Goal: Information Seeking & Learning: Find specific fact

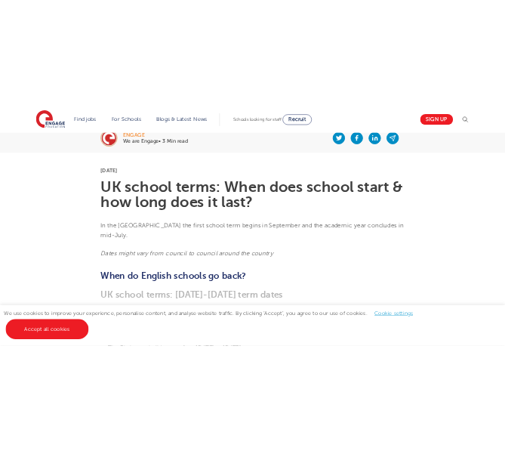
scroll to position [331, 0]
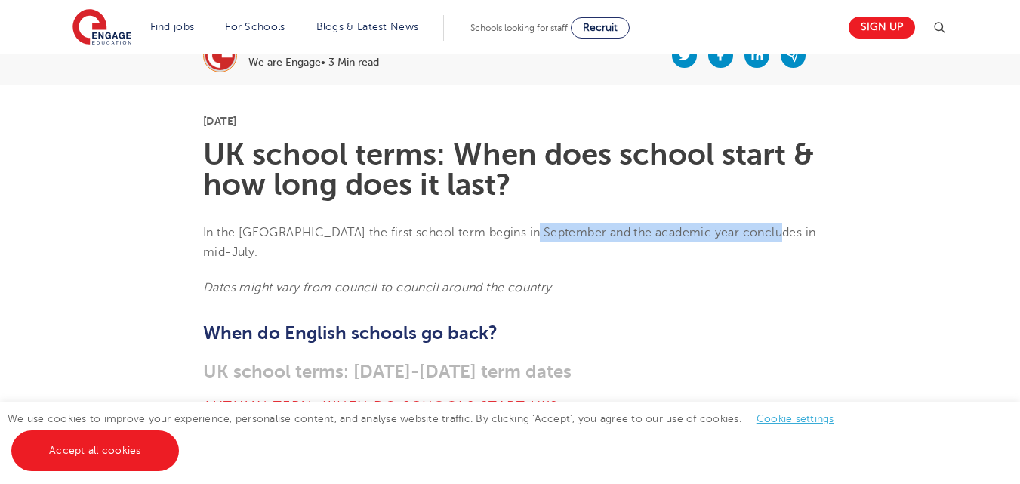
drag, startPoint x: 767, startPoint y: 233, endPoint x: 528, endPoint y: 233, distance: 239.3
click at [528, 233] on span "In the [GEOGRAPHIC_DATA] the first school term begins in September and the acad…" at bounding box center [509, 242] width 612 height 33
copy span "the academic year concludes in mid-July"
click at [528, 233] on span "In the [GEOGRAPHIC_DATA] the first school term begins in September and the acad…" at bounding box center [509, 242] width 612 height 33
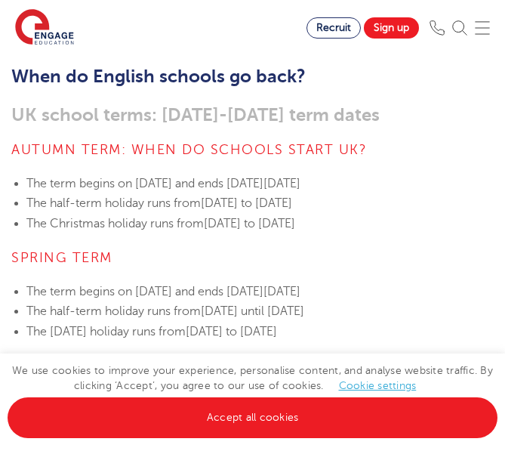
scroll to position [426, 0]
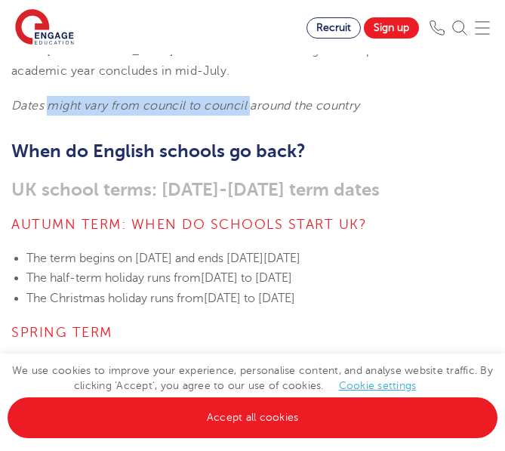
drag, startPoint x: 51, startPoint y: 102, endPoint x: 254, endPoint y: 106, distance: 203.9
click at [254, 106] on em "Dates might vary from council to council around the country" at bounding box center [185, 106] width 349 height 14
copy em "might vary from council to council"
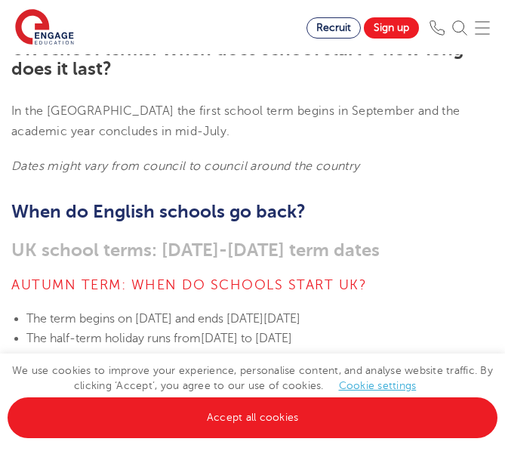
scroll to position [0, 0]
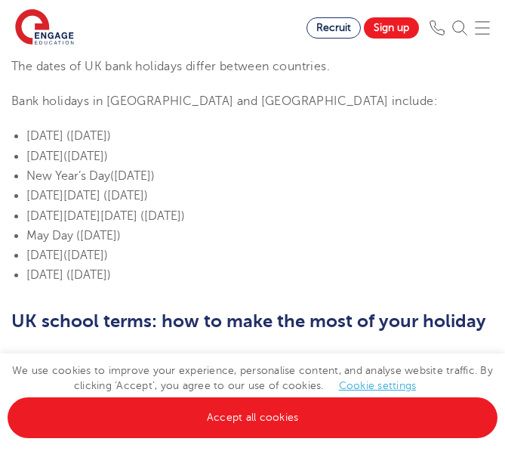
scroll to position [816, 0]
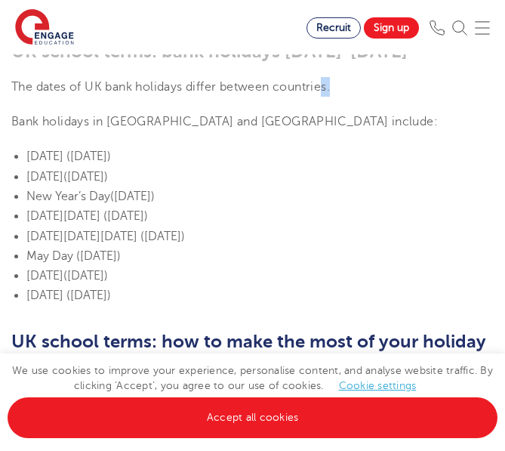
drag, startPoint x: 328, startPoint y: 166, endPoint x: -11, endPoint y: 177, distance: 339.1
click at [313, 177] on section "[DATE] UK school terms: When does school start & how long does it last? In the …" at bounding box center [252, 389] width 505 height 1694
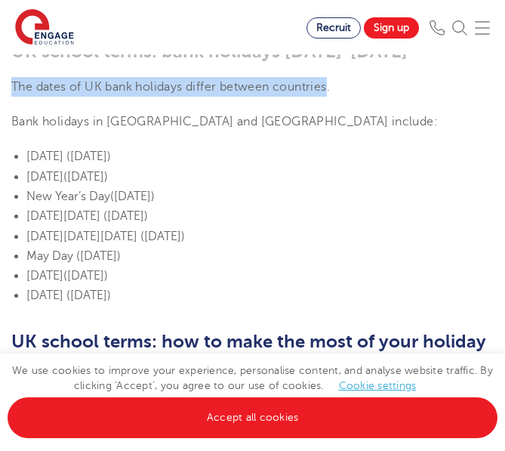
drag, startPoint x: 13, startPoint y: 165, endPoint x: 332, endPoint y: 163, distance: 319.3
click at [330, 94] on span "The dates of UK bank holidays differ between countries." at bounding box center [170, 87] width 319 height 14
copy span "The dates of UK bank holidays differ between countries"
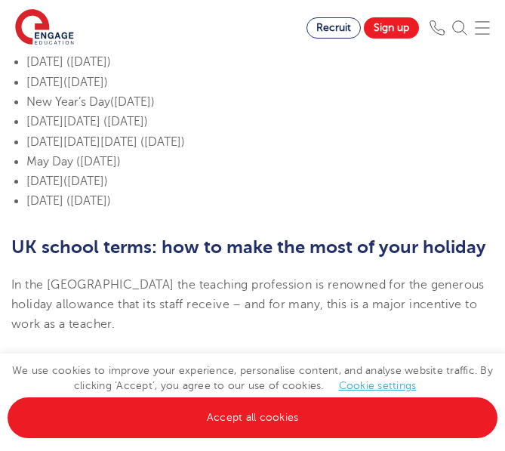
scroll to position [931, 0]
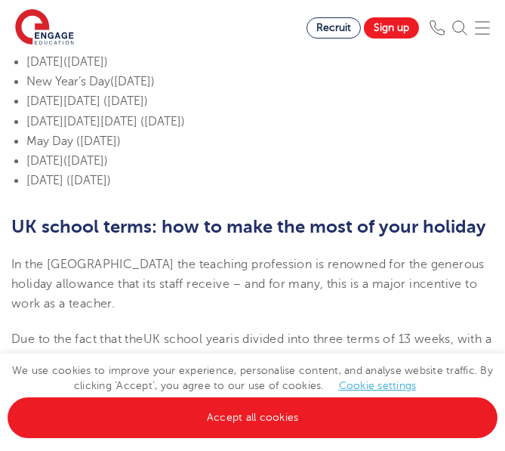
drag, startPoint x: 296, startPoint y: 261, endPoint x: 26, endPoint y: 121, distance: 303.9
click at [26, 121] on ul "[DATE] ([DATE]) [DATE] ([DATE]) New Year’s Day ([DATE]) [DATE][DATE] ([DATE]) […" at bounding box center [252, 111] width 482 height 159
copy ul "[DATE] ([DATE]) [DATE] ([DATE]) New Year’s Day ([DATE]) [DATE][DATE] ([DATE]) […"
click at [312, 111] on li "[DATE][DATE] ([DATE])" at bounding box center [259, 101] width 467 height 20
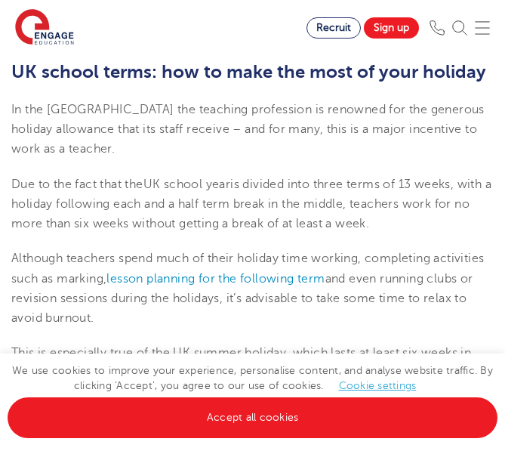
scroll to position [1133, 0]
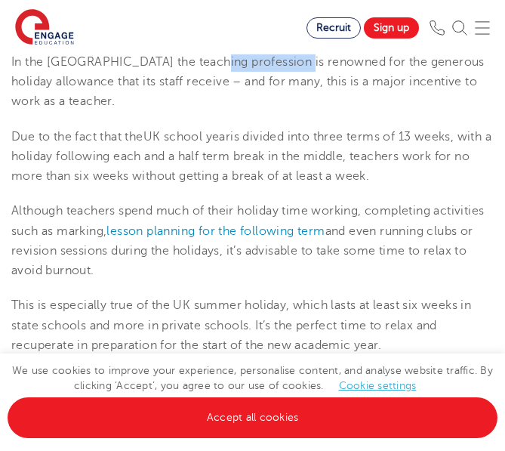
drag, startPoint x: 298, startPoint y: 141, endPoint x: 208, endPoint y: 142, distance: 89.8
click at [208, 109] on span "In the [GEOGRAPHIC_DATA] the teaching profession is renowned for the generous h…" at bounding box center [247, 82] width 473 height 54
copy span "is renowned for"
click at [368, 109] on span "In the [GEOGRAPHIC_DATA] the teaching profession is renowned for the generous h…" at bounding box center [247, 82] width 473 height 54
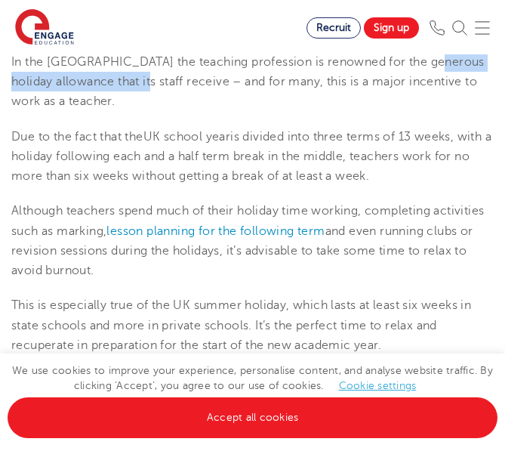
drag, startPoint x: 429, startPoint y: 140, endPoint x: 125, endPoint y: 156, distance: 303.9
click at [125, 109] on span "In the [GEOGRAPHIC_DATA] the teaching profession is renowned for the generous h…" at bounding box center [247, 82] width 473 height 54
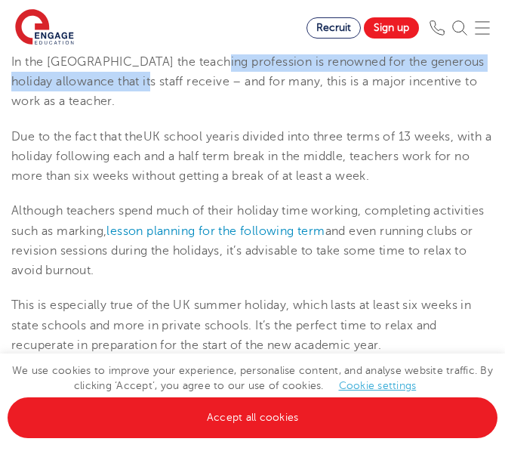
drag, startPoint x: 208, startPoint y: 139, endPoint x: 125, endPoint y: 161, distance: 85.9
click at [125, 109] on span "In the [GEOGRAPHIC_DATA] the teaching profession is renowned for the generous h…" at bounding box center [247, 82] width 473 height 54
copy span "is renowned for the generous holiday allowance that its staff receive"
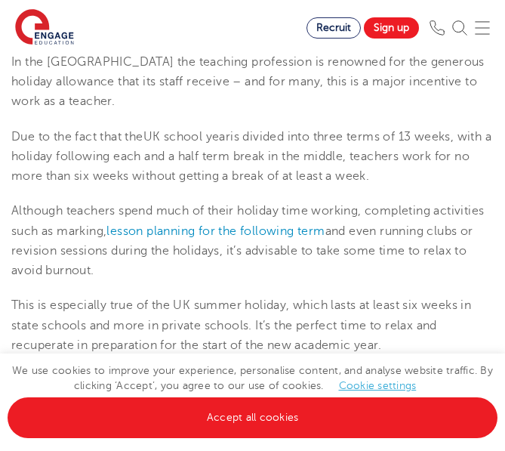
click at [173, 109] on span "In the [GEOGRAPHIC_DATA] the teaching profession is renowned for the generous h…" at bounding box center [247, 82] width 473 height 54
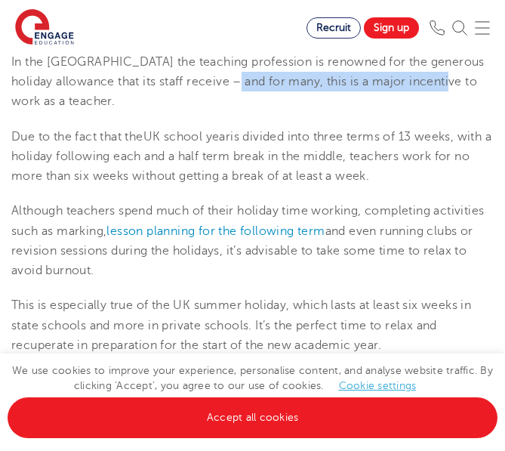
drag, startPoint x: 223, startPoint y: 159, endPoint x: 433, endPoint y: 167, distance: 210.7
click at [433, 109] on span "In the [GEOGRAPHIC_DATA] the teaching profession is renowned for the generous h…" at bounding box center [247, 82] width 473 height 54
copy span "this is a major incentive to work as a"
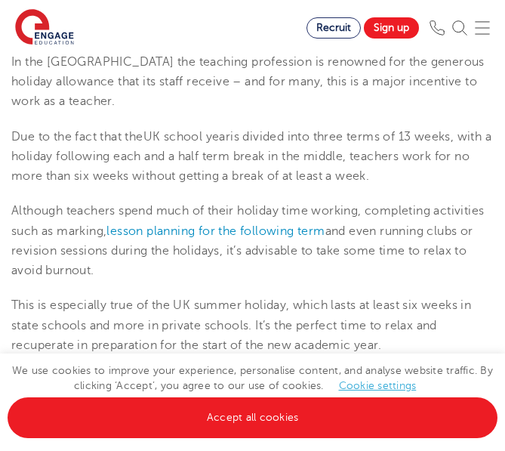
click at [351, 183] on span "is divided into three terms of 13 weeks, with a holiday following each and a ha…" at bounding box center [251, 157] width 480 height 54
drag, startPoint x: 14, startPoint y: 193, endPoint x: 123, endPoint y: 199, distance: 109.6
click at [123, 143] on span "Due to the fact that the" at bounding box center [77, 137] width 132 height 14
copy span "Due to the fact that"
click at [148, 183] on span "is divided into three terms of 13 weeks, with a holiday following each and a ha…" at bounding box center [251, 157] width 480 height 54
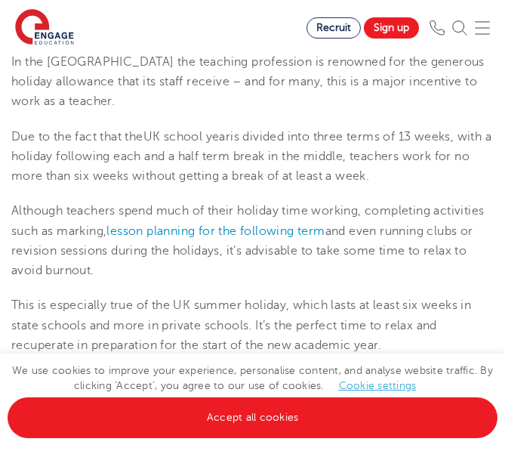
click at [197, 186] on p "Due to the fact that the UK school year is divided into three terms of 13 weeks…" at bounding box center [252, 157] width 482 height 60
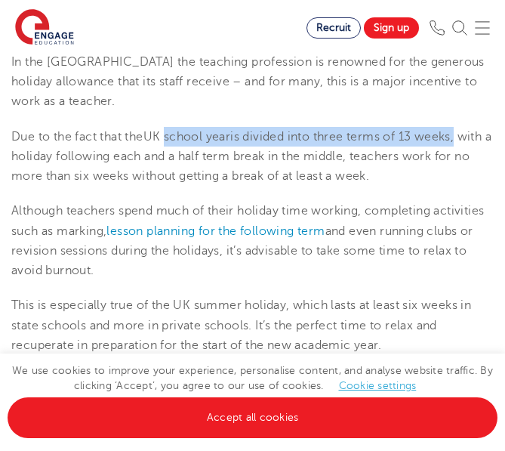
drag, startPoint x: 171, startPoint y: 196, endPoint x: 463, endPoint y: 190, distance: 292.2
click at [463, 186] on p "Due to the fact that the UK school year is divided into three terms of 13 weeks…" at bounding box center [252, 157] width 482 height 60
copy p "school year is divided into three terms of 13 weeks"
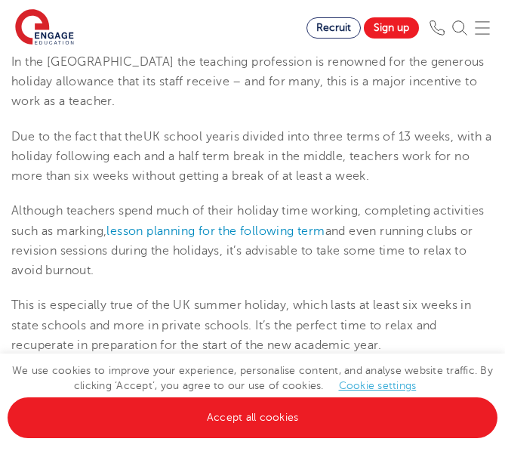
click at [165, 183] on span "is divided into three terms of 13 weeks, with a holiday following each and a ha…" at bounding box center [251, 157] width 480 height 54
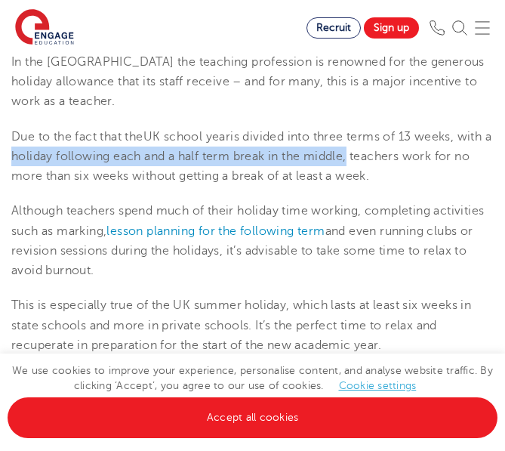
drag, startPoint x: 385, startPoint y: 218, endPoint x: 41, endPoint y: 217, distance: 344.2
click at [41, 183] on span "is divided into three terms of 13 weeks, with a holiday following each and a ha…" at bounding box center [251, 157] width 480 height 54
copy span "a holiday following each and a half term break in the middle"
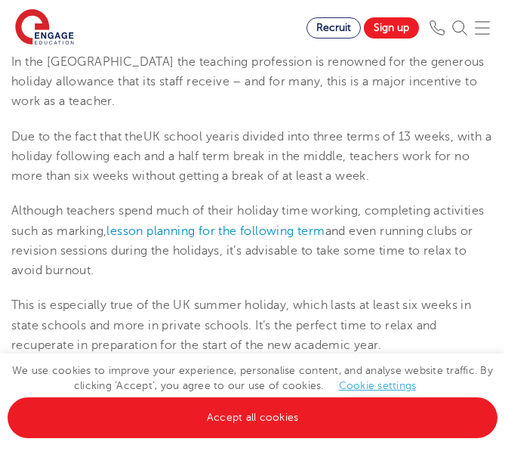
click at [192, 237] on span "Although teachers spend much of their holiday time working, completing activiti…" at bounding box center [247, 220] width 473 height 33
click at [244, 183] on span "is divided into three terms of 13 weeks, with a holiday following each and a ha…" at bounding box center [251, 157] width 480 height 54
drag, startPoint x: 14, startPoint y: 271, endPoint x: 63, endPoint y: 268, distance: 49.2
click at [63, 237] on span "Although teachers spend much of their holiday time working, completing activiti…" at bounding box center [247, 220] width 473 height 33
copy span "Although"
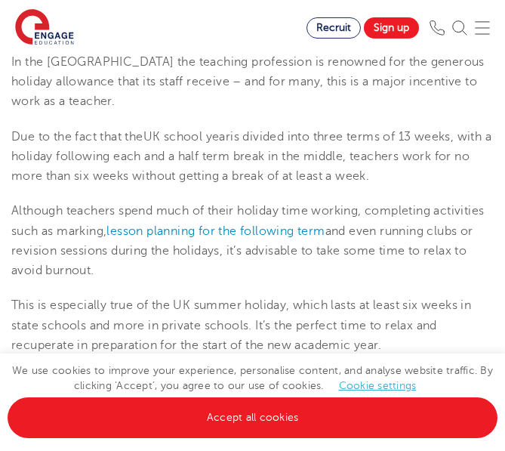
click at [261, 280] on p "Although teachers spend much of their holiday time working, completing activiti…" at bounding box center [252, 240] width 482 height 79
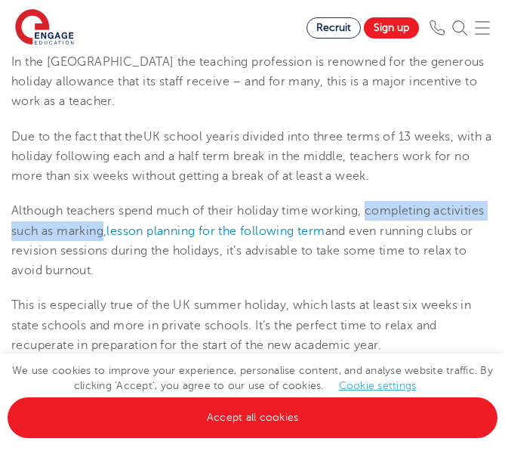
drag, startPoint x: 371, startPoint y: 272, endPoint x: 103, endPoint y: 291, distance: 268.6
click at [103, 237] on span "Although teachers spend much of their holiday time working, completing activiti…" at bounding box center [247, 220] width 473 height 33
copy span "completing activities such as marking"
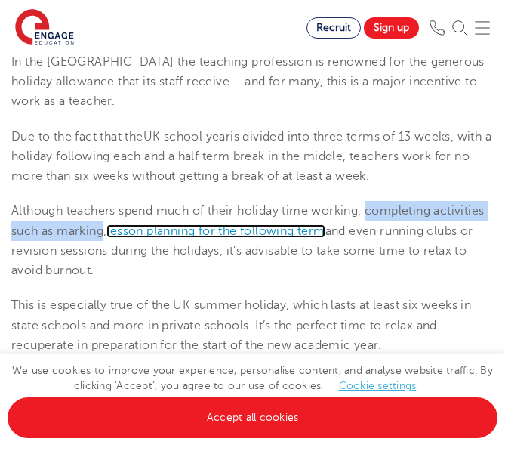
click at [325, 238] on span "lesson planning for the following term" at bounding box center [215, 231] width 218 height 14
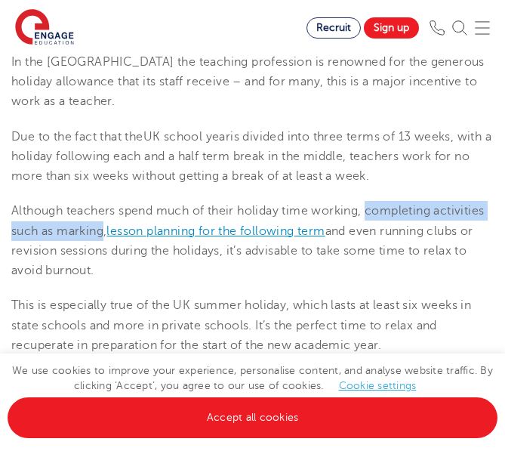
scroll to position [1129, 0]
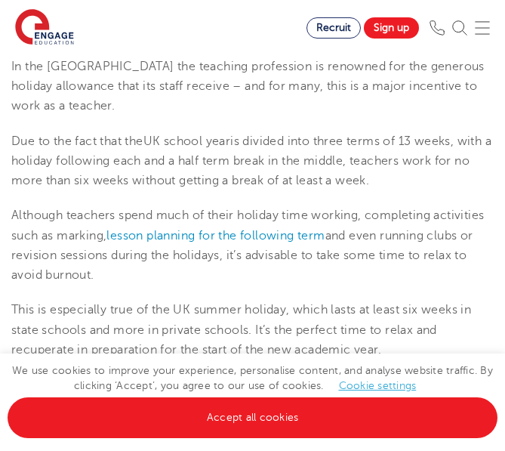
click at [208, 285] on p "Although teachers spend much of their holiday time working, completing activiti…" at bounding box center [252, 244] width 482 height 79
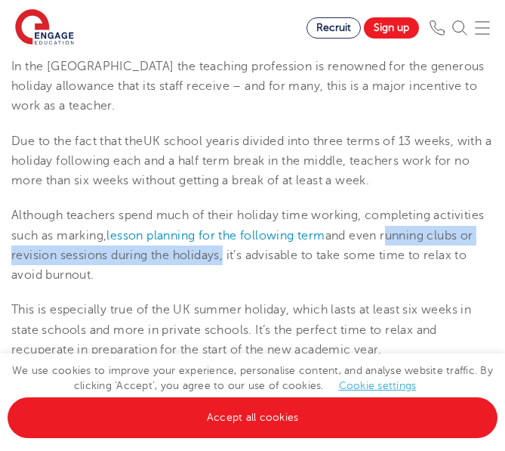
drag, startPoint x: 392, startPoint y: 294, endPoint x: 221, endPoint y: 316, distance: 172.0
click at [221, 282] on span "and even running clubs or revision sessions during the holidays, it’s advisable…" at bounding box center [242, 256] width 462 height 54
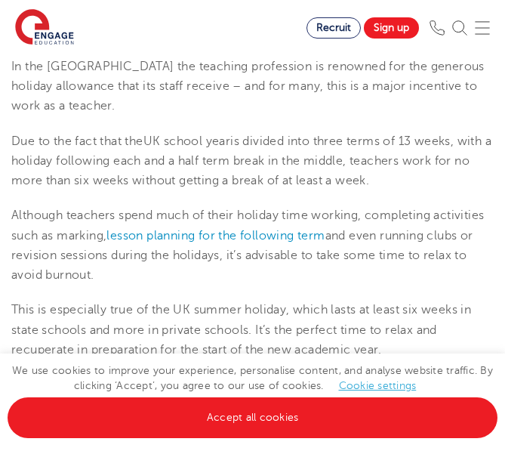
click at [223, 285] on p "Although teachers spend much of their holiday time working, completing activiti…" at bounding box center [252, 244] width 482 height 79
click at [392, 282] on span "and even running clubs or revision sessions during the holidays, it’s advisable…" at bounding box center [242, 256] width 462 height 54
drag, startPoint x: 94, startPoint y: 333, endPoint x: 226, endPoint y: 324, distance: 132.4
click at [226, 285] on p "Although teachers spend much of their holiday time working, completing activiti…" at bounding box center [252, 244] width 482 height 79
